Goal: Find specific page/section: Find specific page/section

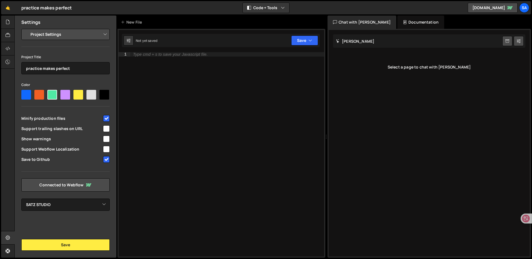
select select "684642876656f9afc2715a7e"
click at [2, 19] on div at bounding box center [8, 22] width 14 height 13
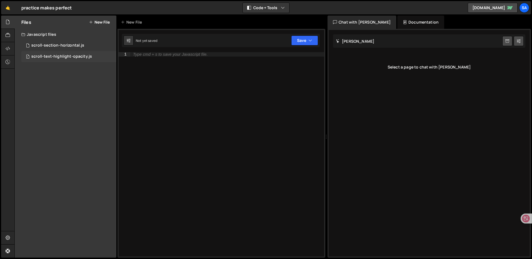
click at [68, 55] on div "scroll-text-highlight-opacity.js" at bounding box center [61, 56] width 61 height 5
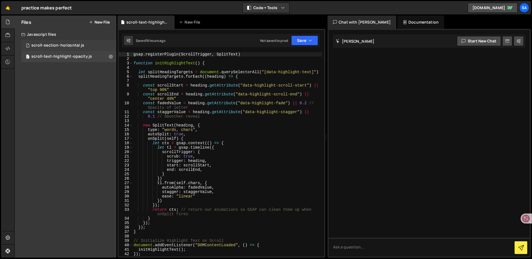
click at [67, 46] on div "scroll-section-horizontal.js" at bounding box center [57, 45] width 53 height 5
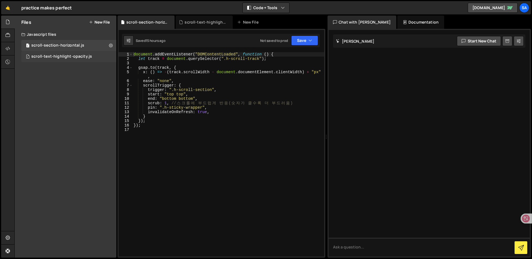
click at [68, 53] on div "1 scroll-text-highlight-opacity.js 0" at bounding box center [68, 56] width 95 height 11
